Goal: Information Seeking & Learning: Check status

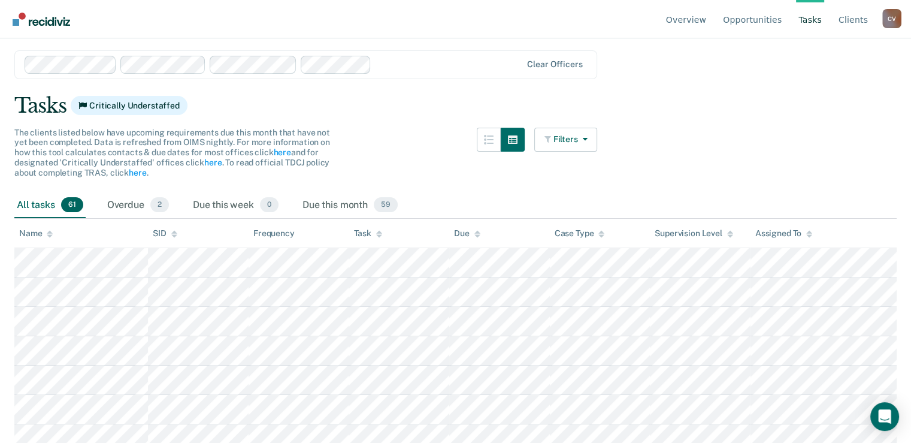
scroll to position [60, 0]
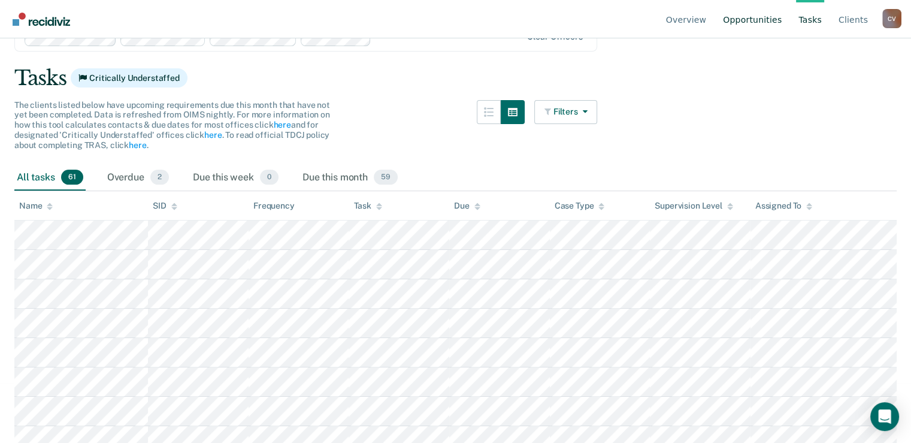
click at [742, 23] on link "Opportunities" at bounding box center [751, 19] width 63 height 38
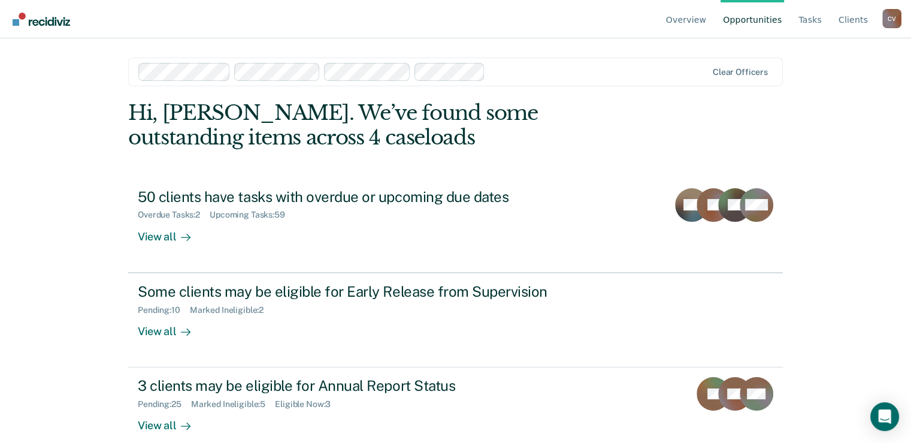
scroll to position [18, 0]
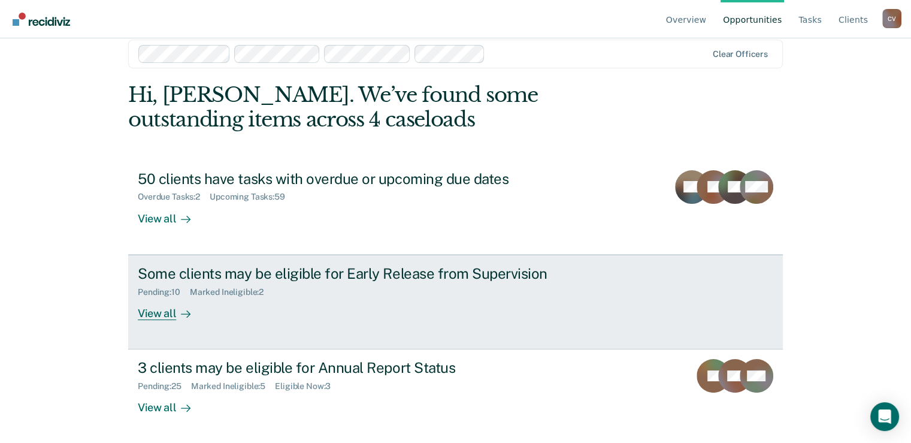
click at [202, 277] on div "Some clients may be eligible for Early Release from Supervision" at bounding box center [348, 273] width 420 height 17
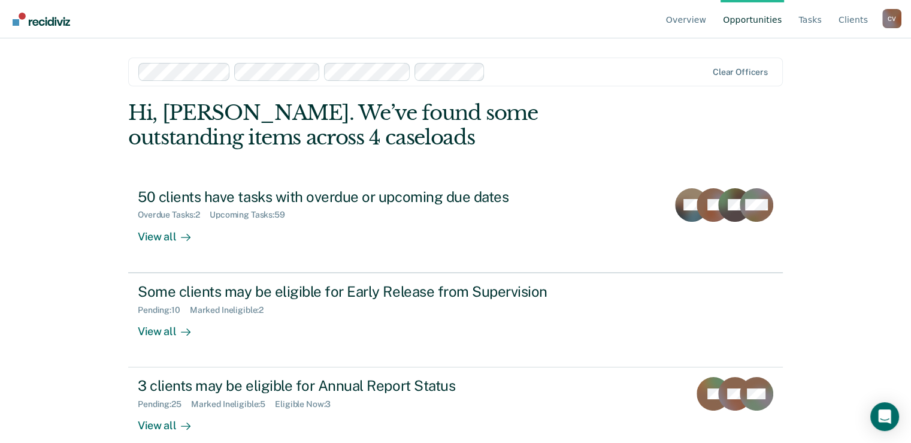
scroll to position [18, 0]
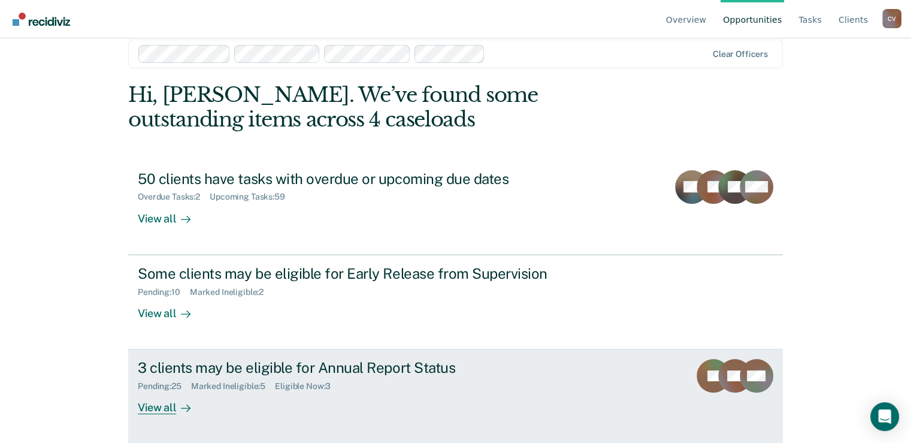
click at [204, 362] on div "3 clients may be eligible for Annual Report Status" at bounding box center [348, 367] width 420 height 17
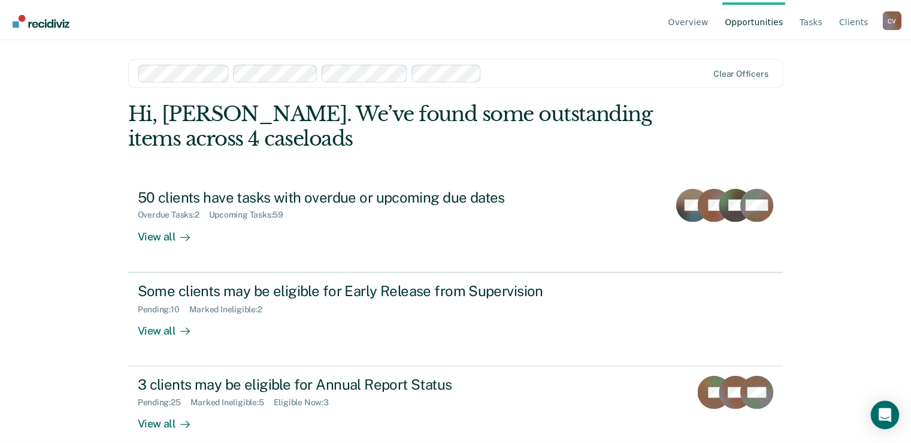
scroll to position [18, 0]
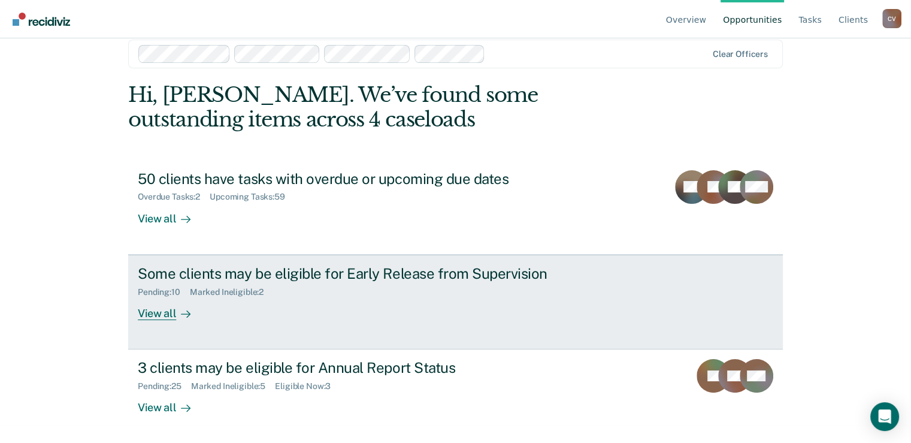
click at [223, 274] on div "Some clients may be eligible for Early Release from Supervision" at bounding box center [348, 273] width 420 height 17
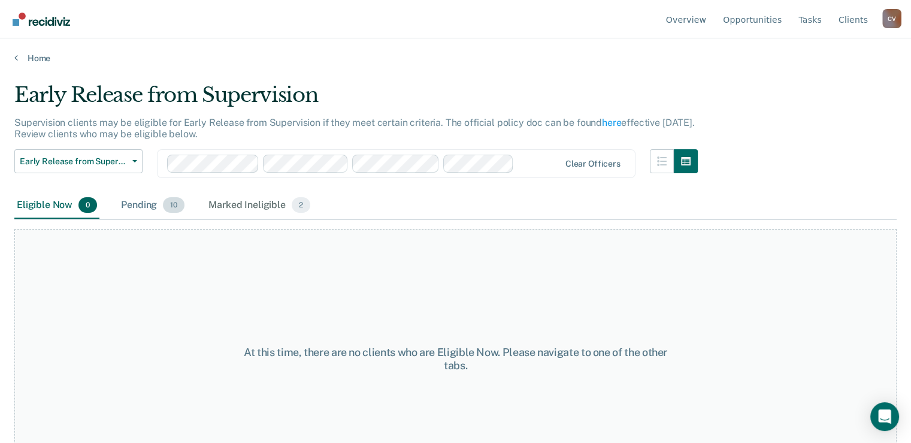
click at [142, 205] on div "Pending 10" at bounding box center [153, 205] width 68 height 26
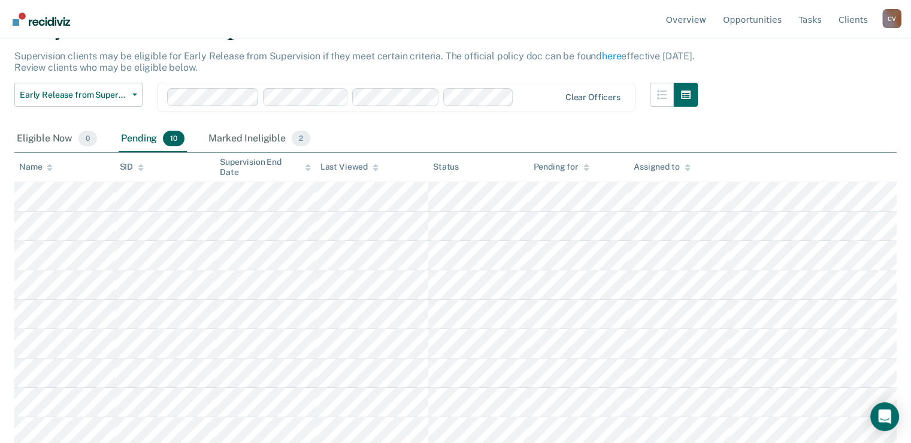
scroll to position [98, 0]
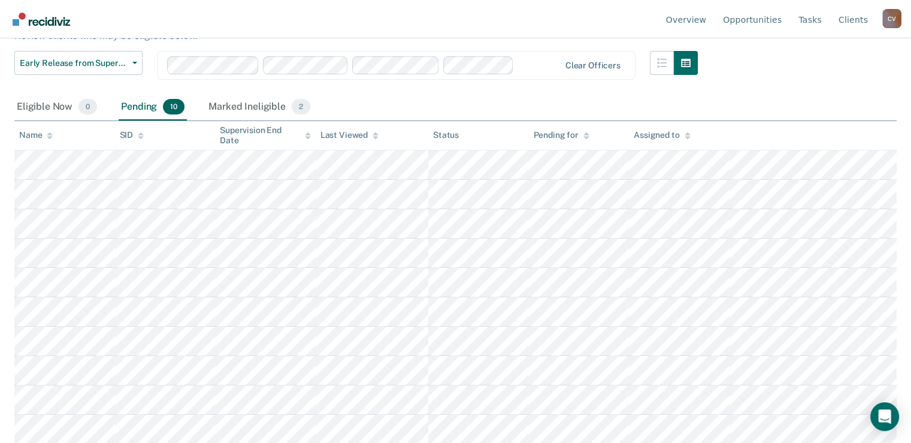
scroll to position [18, 0]
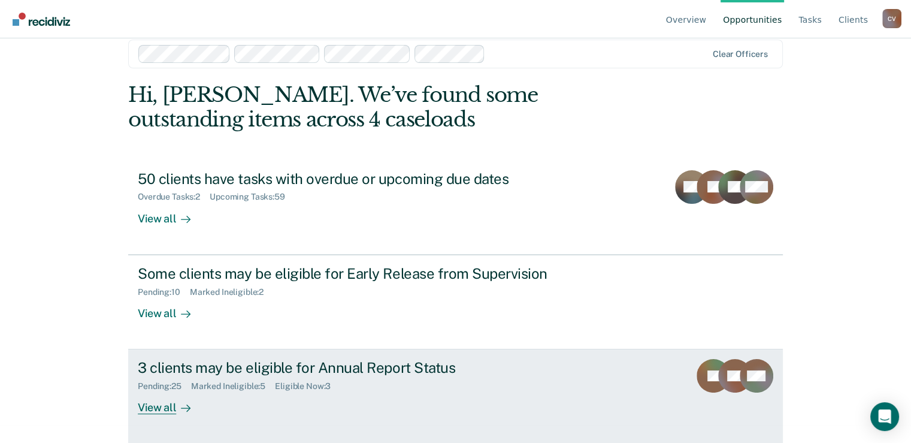
click at [225, 365] on div "3 clients may be eligible for Annual Report Status" at bounding box center [348, 367] width 420 height 17
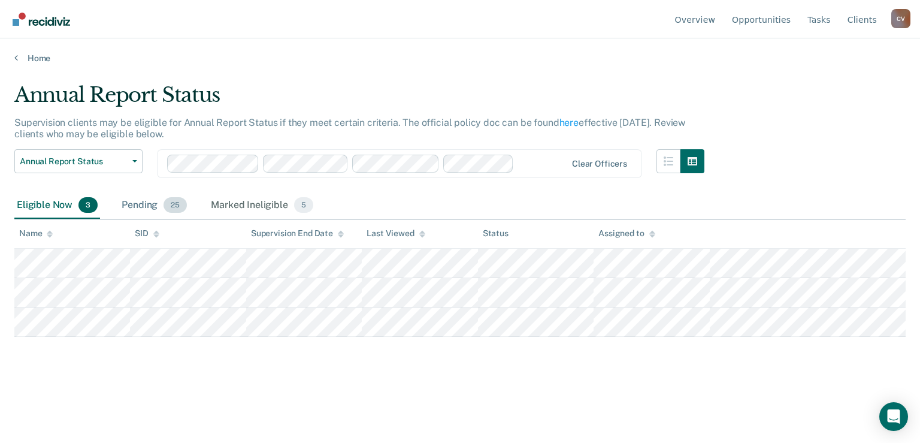
click at [140, 205] on div "Pending 25" at bounding box center [154, 205] width 70 height 26
